Goal: Transaction & Acquisition: Obtain resource

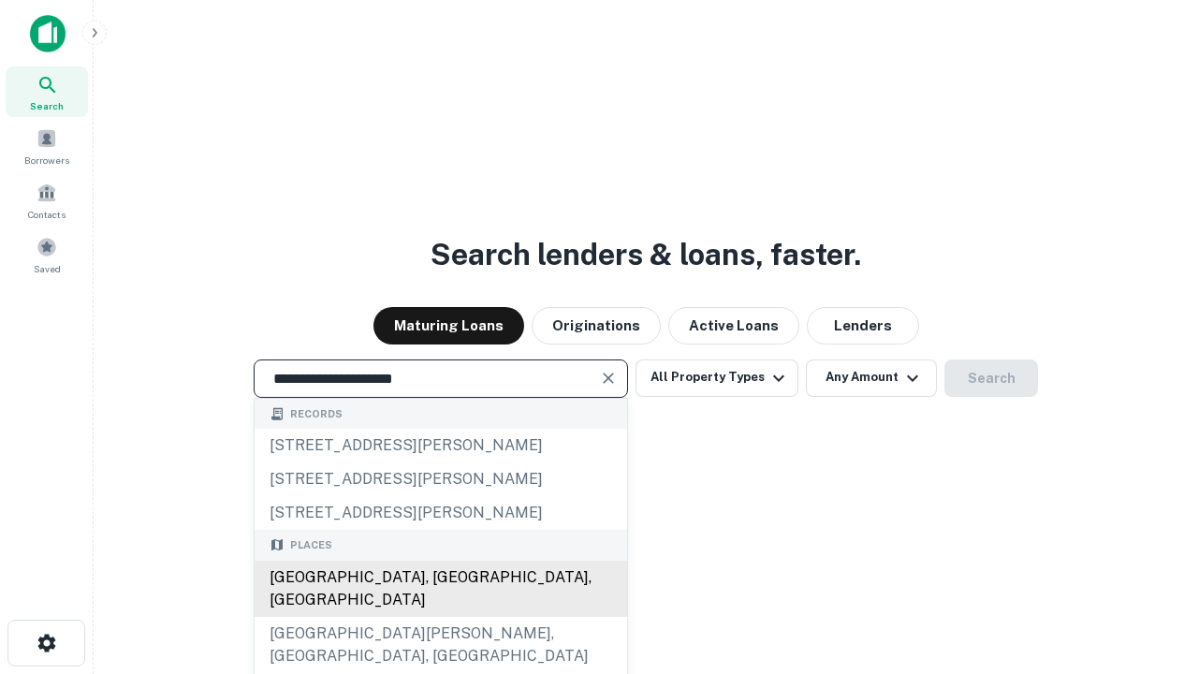
click at [440, 617] on div "[GEOGRAPHIC_DATA], [GEOGRAPHIC_DATA], [GEOGRAPHIC_DATA]" at bounding box center [441, 589] width 373 height 56
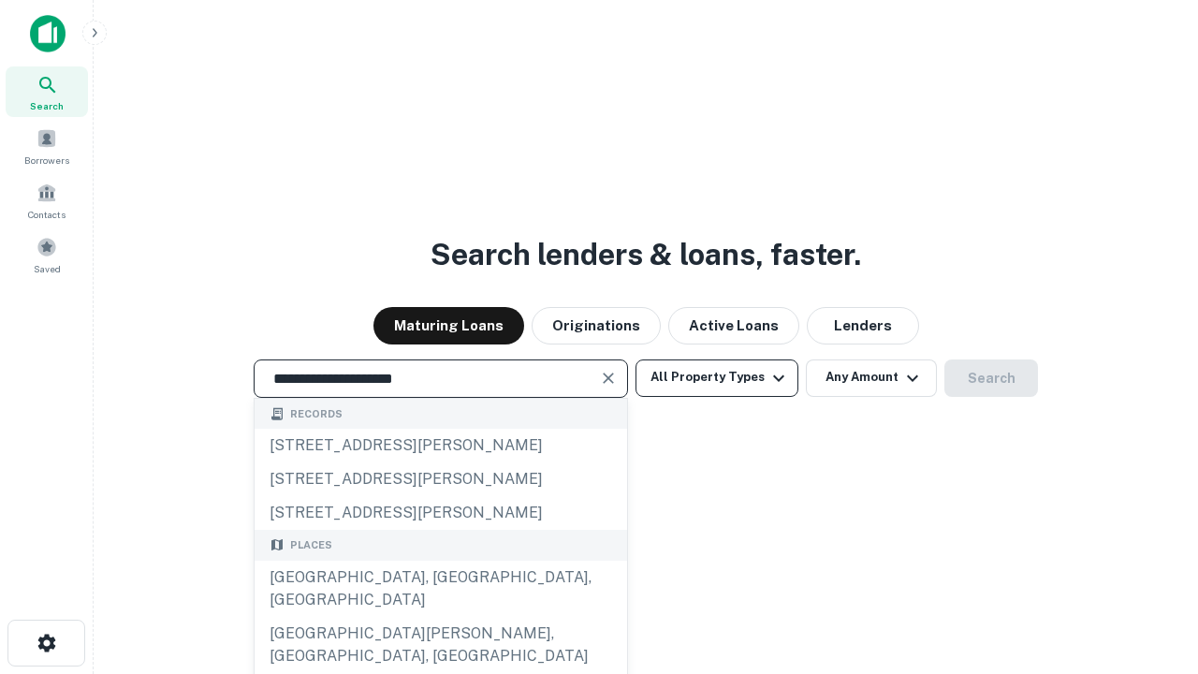
click at [717, 377] on button "All Property Types" at bounding box center [717, 377] width 163 height 37
type input "**********"
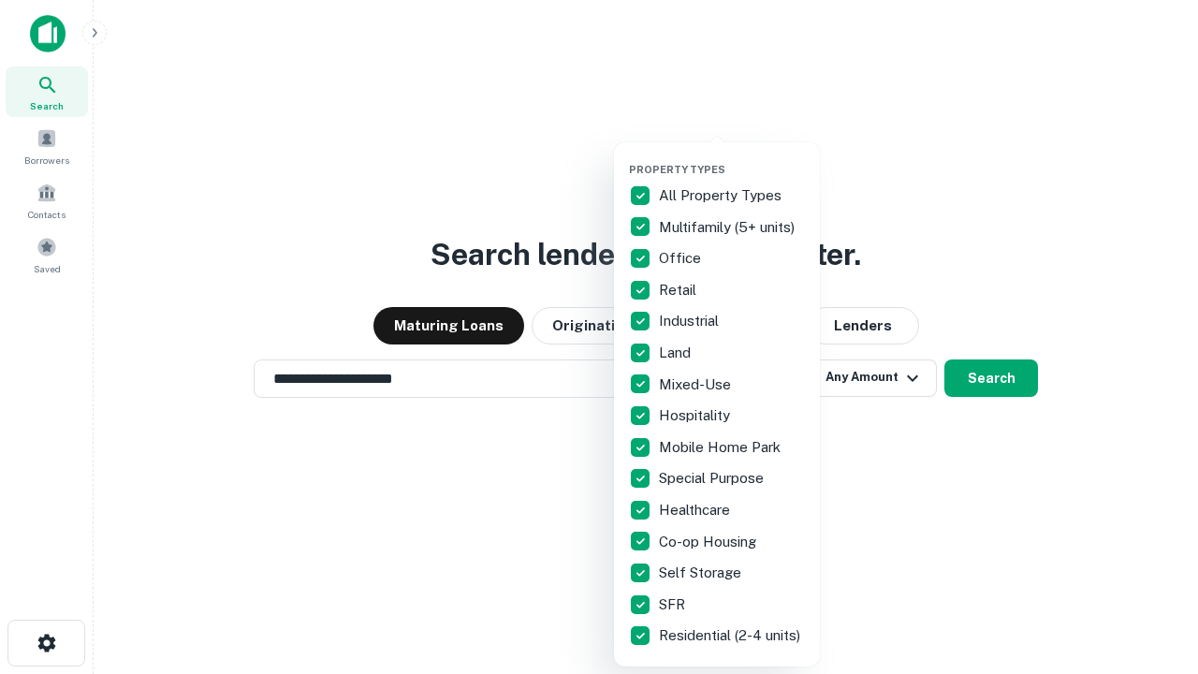
click at [732, 157] on button "button" at bounding box center [732, 157] width 206 height 1
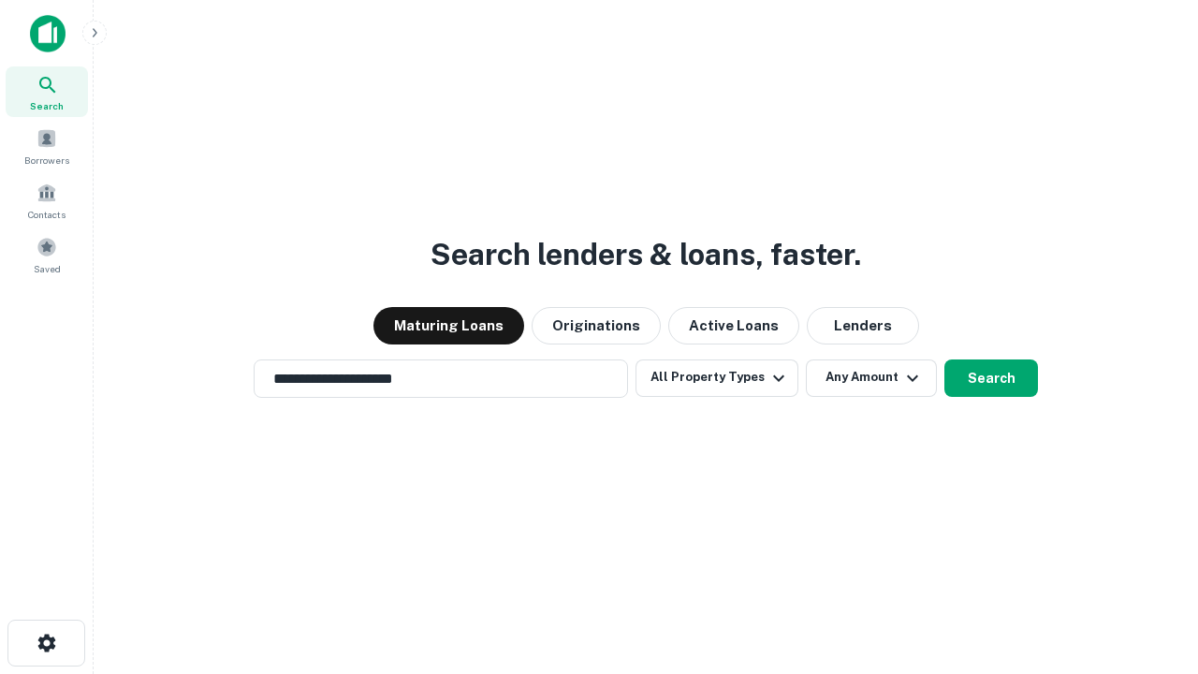
scroll to position [29, 0]
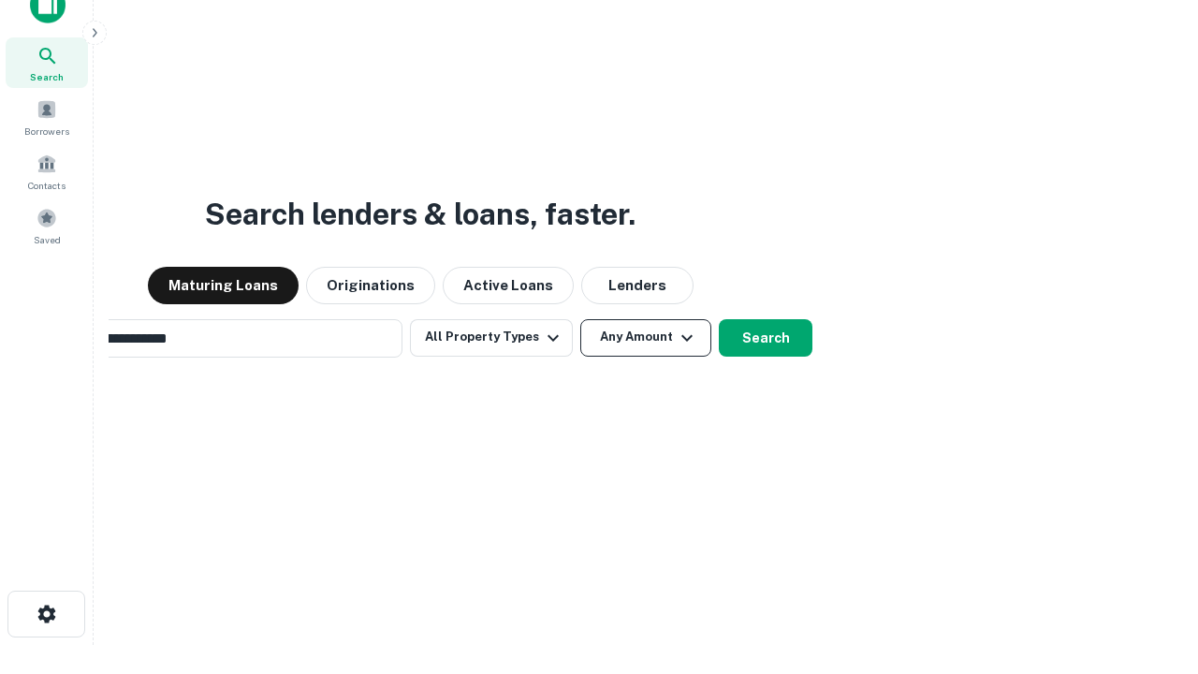
click at [580, 319] on button "Any Amount" at bounding box center [645, 337] width 131 height 37
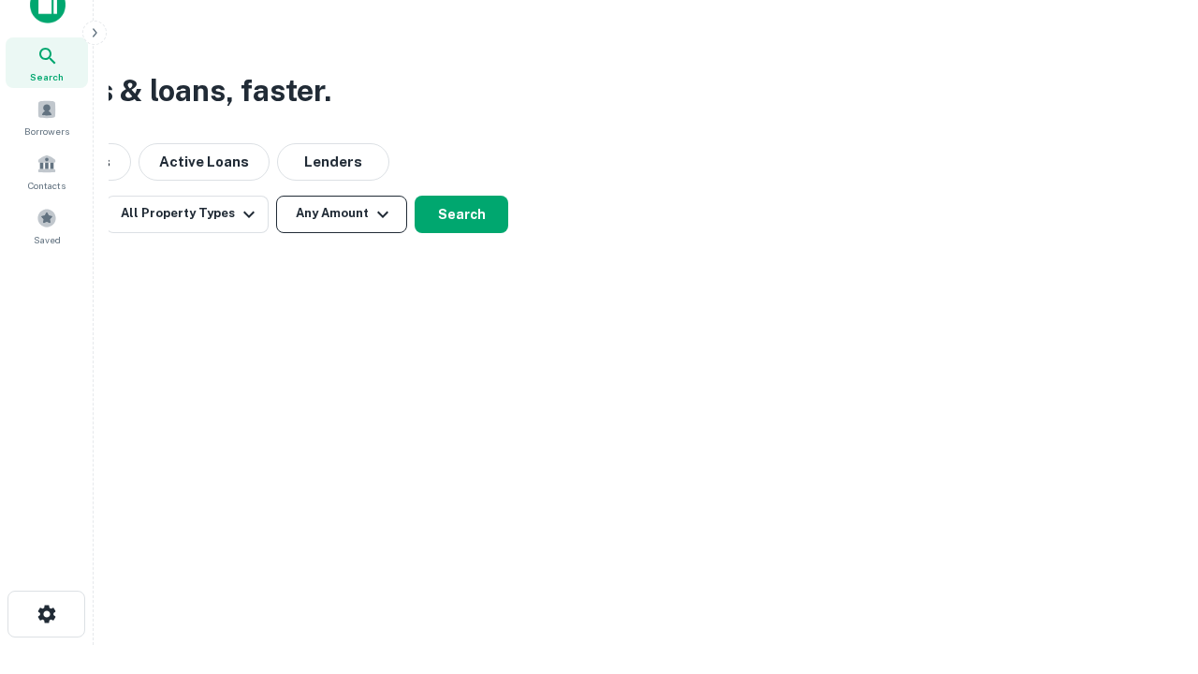
scroll to position [30, 0]
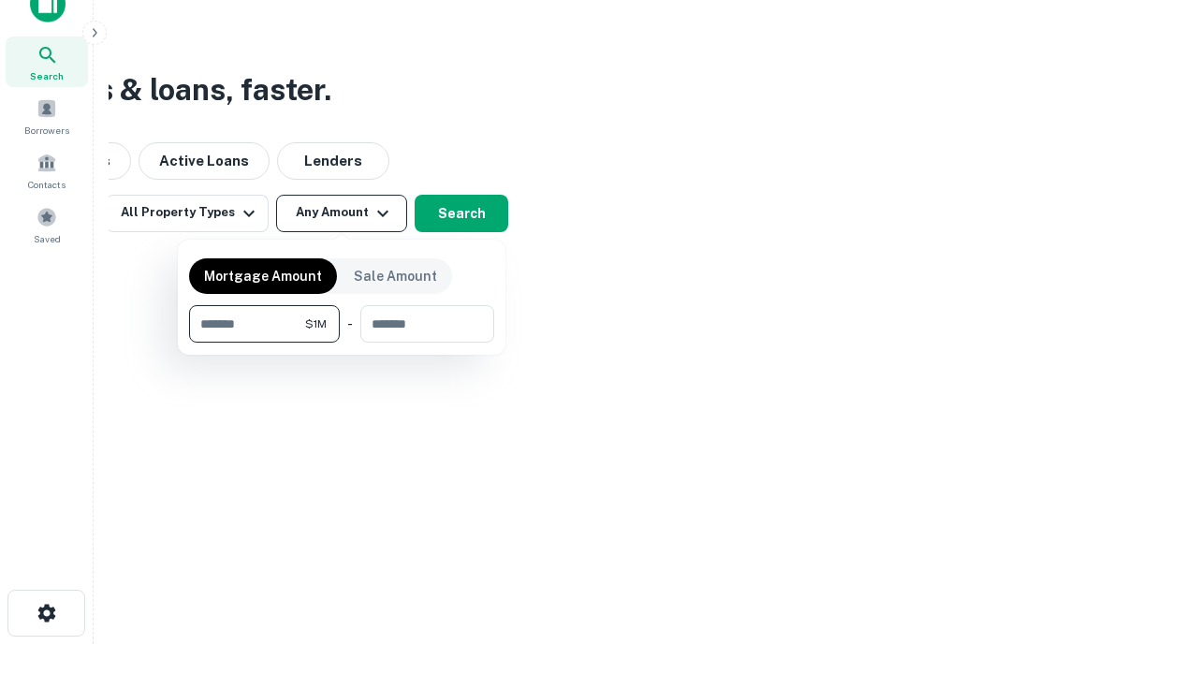
type input "*******"
click at [342, 343] on button "button" at bounding box center [341, 343] width 305 height 1
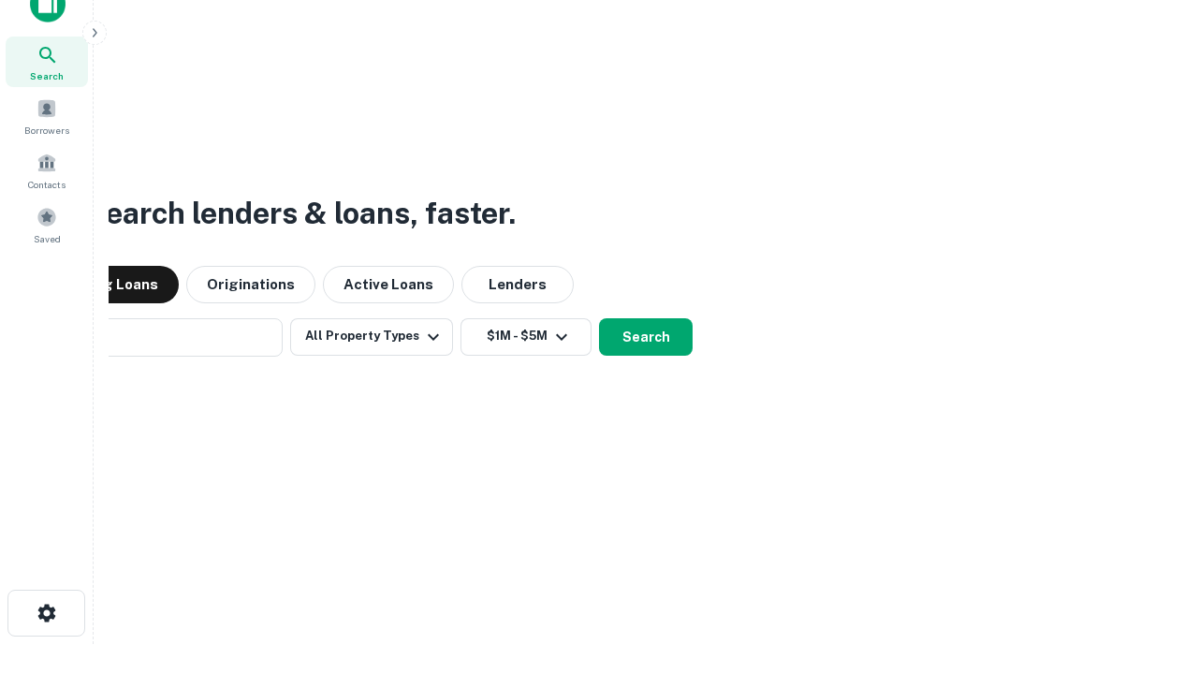
scroll to position [29, 0]
click at [599, 319] on button "Search" at bounding box center [646, 337] width 94 height 37
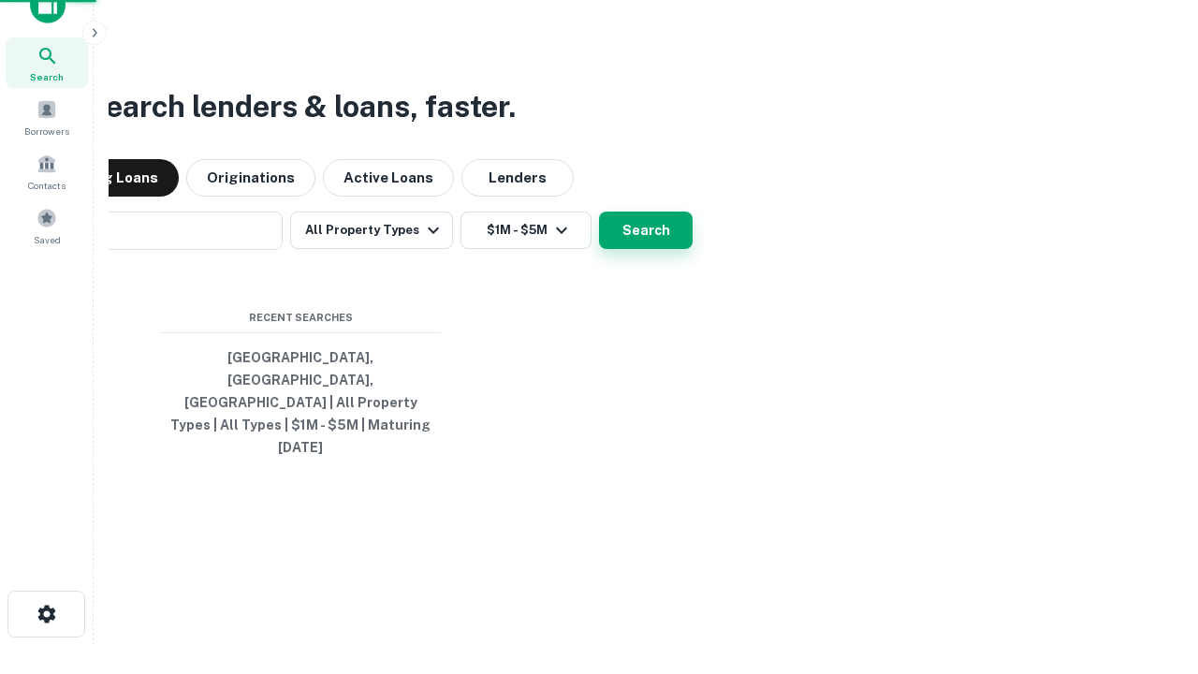
scroll to position [30, 0]
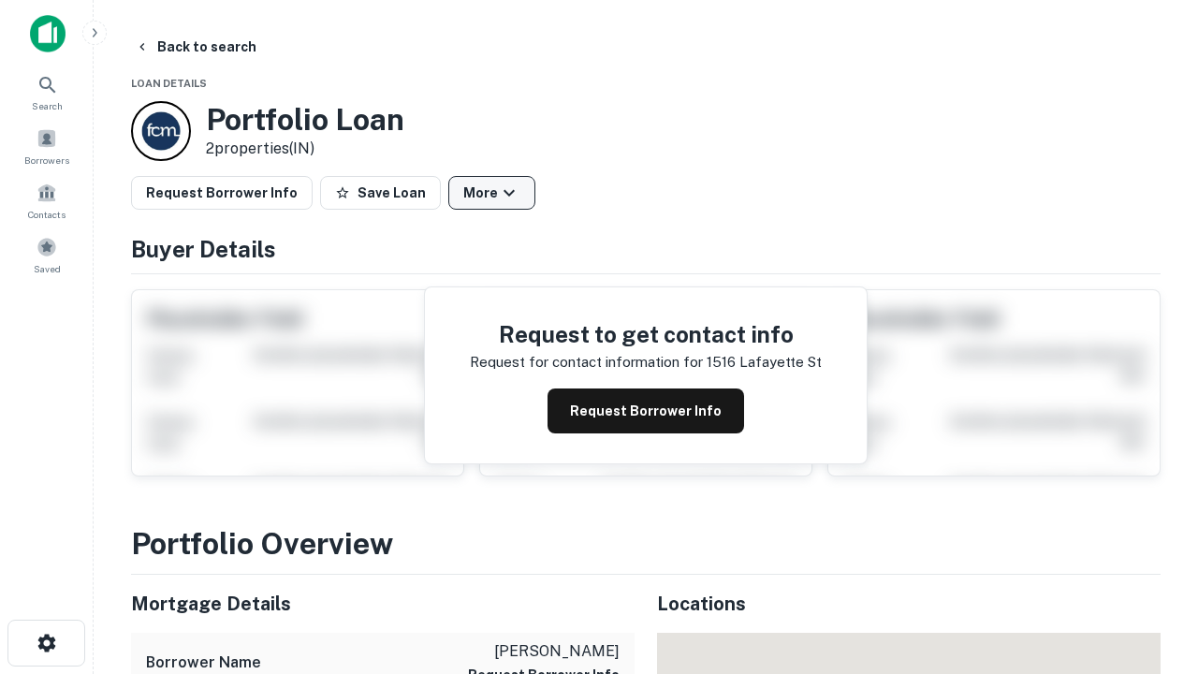
click at [491, 193] on button "More" at bounding box center [491, 193] width 87 height 34
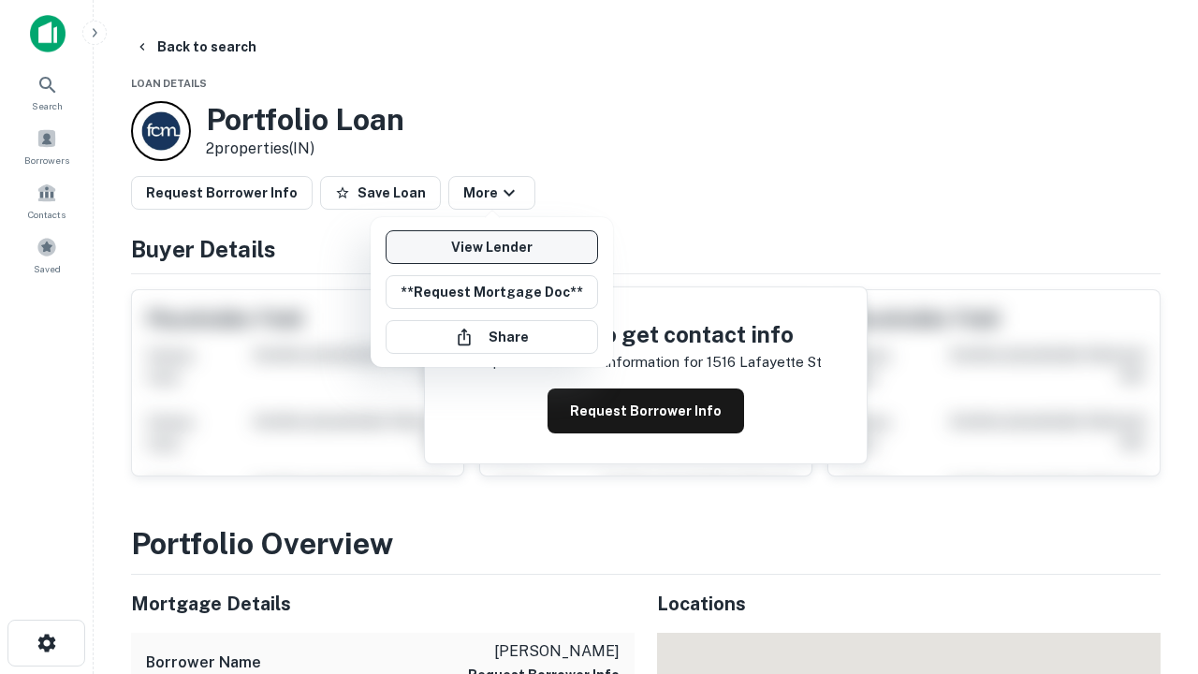
click at [491, 247] on link "View Lender" at bounding box center [492, 247] width 212 height 34
